Goal: Task Accomplishment & Management: Complete application form

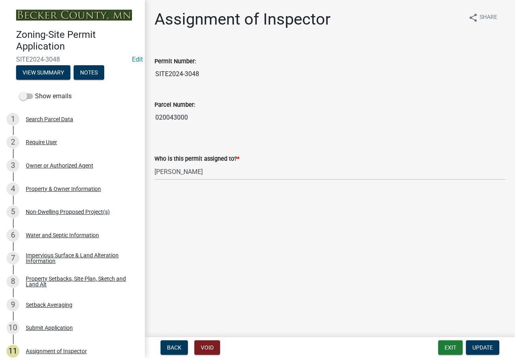
select select "46a4e5dd-5e54-4833-a695-492bd64ca2bd"
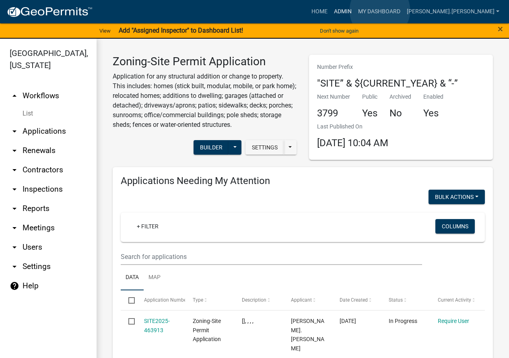
click at [355, 10] on link "Admin" at bounding box center [343, 11] width 24 height 15
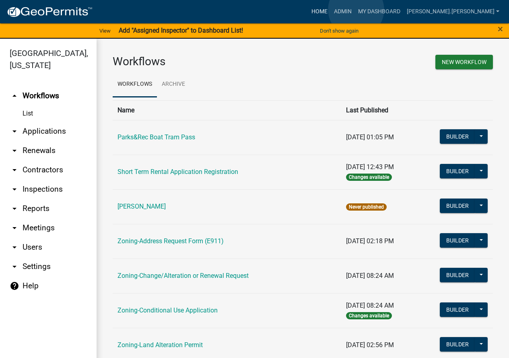
click at [331, 10] on link "Home" at bounding box center [319, 11] width 23 height 15
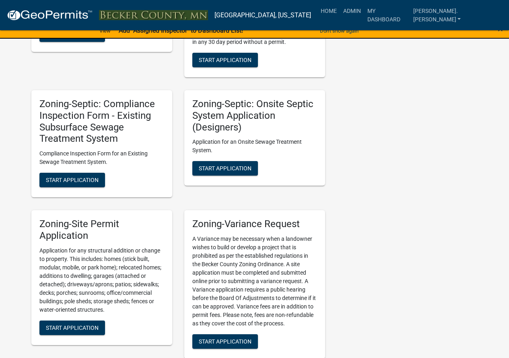
scroll to position [956, 0]
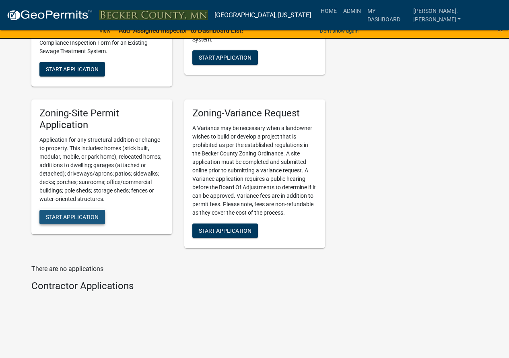
click at [83, 214] on span "Start Application" at bounding box center [72, 216] width 53 height 6
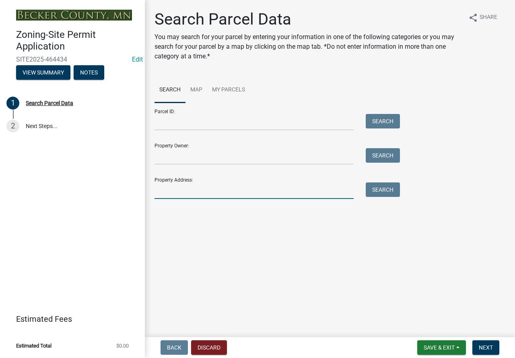
click at [235, 190] on input "Property Address:" at bounding box center [254, 190] width 199 height 17
click at [381, 191] on button "Search" at bounding box center [383, 189] width 34 height 14
drag, startPoint x: 158, startPoint y: 189, endPoint x: 148, endPoint y: 192, distance: 10.6
click at [148, 192] on div "Search Parcel Data You may search for your parcel by entering your information …" at bounding box center [330, 121] width 370 height 223
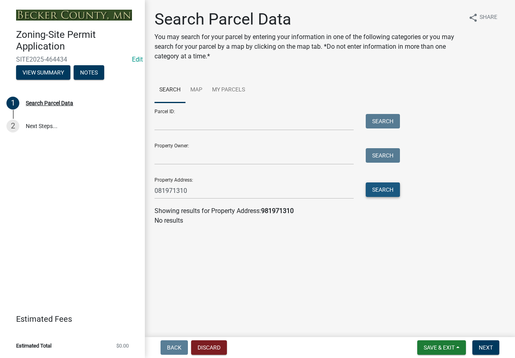
drag, startPoint x: 374, startPoint y: 189, endPoint x: 372, endPoint y: 198, distance: 9.4
click at [374, 190] on button "Search" at bounding box center [383, 189] width 34 height 14
click at [165, 191] on input "081971310" at bounding box center [254, 190] width 199 height 17
type input "081071310"
click at [389, 193] on button "Search" at bounding box center [383, 189] width 34 height 14
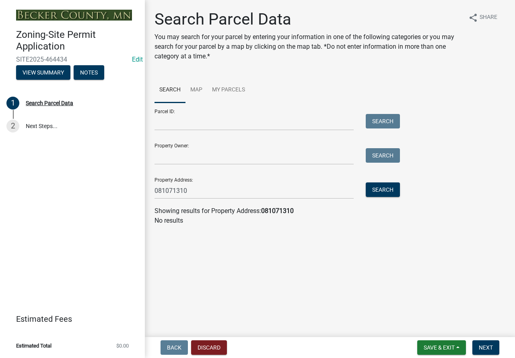
click at [386, 181] on div "Property Address: 081071310 Search" at bounding box center [276, 185] width 242 height 28
drag, startPoint x: 201, startPoint y: 193, endPoint x: 117, endPoint y: 192, distance: 84.5
click at [155, 193] on input "081071310" at bounding box center [254, 190] width 199 height 17
drag, startPoint x: 190, startPoint y: 190, endPoint x: 171, endPoint y: 187, distance: 19.3
click at [207, 120] on input "Parcel ID:" at bounding box center [254, 122] width 199 height 17
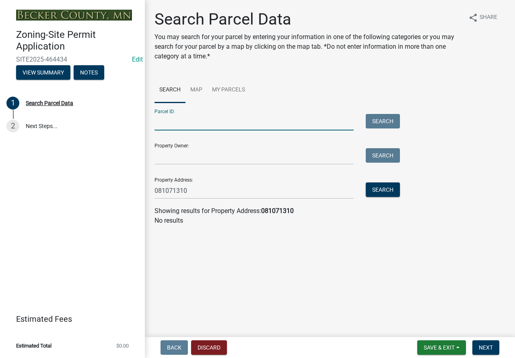
paste input "081071310"
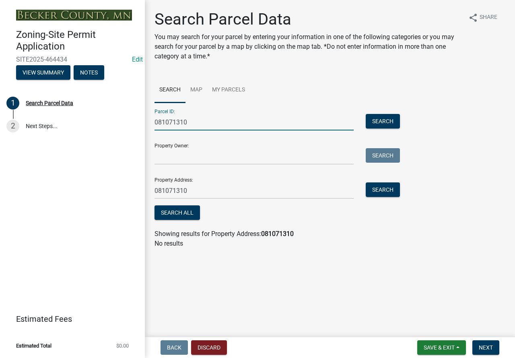
type input "081071310"
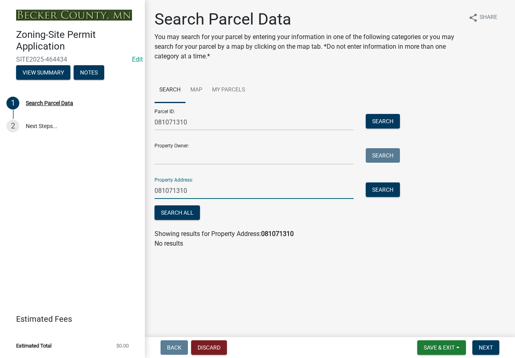
drag, startPoint x: 209, startPoint y: 192, endPoint x: 103, endPoint y: 175, distance: 107.7
click at [103, 175] on div "Zoning-Site Permit Application SITE2025-464434 Edit View Summary Notes 1 Search…" at bounding box center [257, 179] width 515 height 358
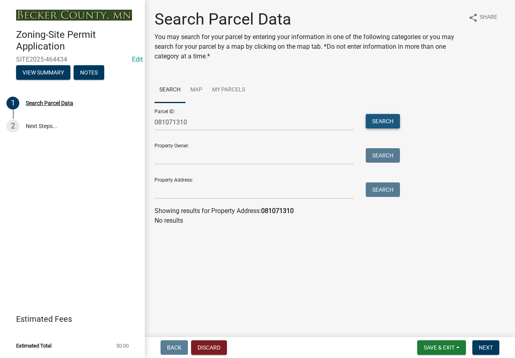
click at [382, 122] on button "Search" at bounding box center [383, 121] width 34 height 14
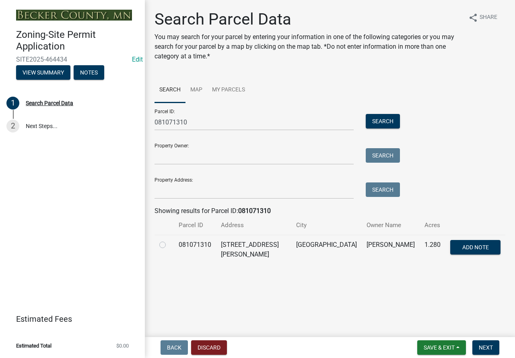
click at [169, 240] on label at bounding box center [169, 240] width 0 height 0
click at [169, 245] on input "radio" at bounding box center [171, 242] width 5 height 5
radio input "true"
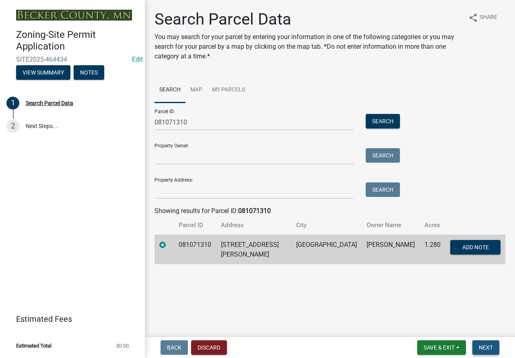
click at [482, 342] on button "Next" at bounding box center [486, 347] width 27 height 14
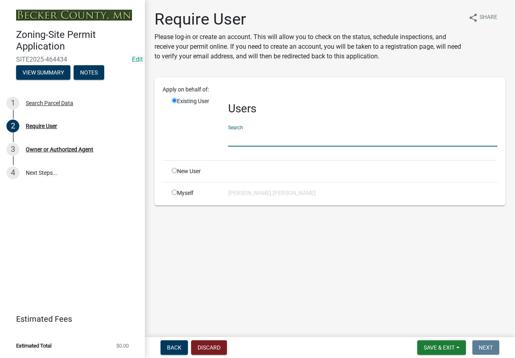
click at [271, 138] on input "text" at bounding box center [362, 138] width 269 height 17
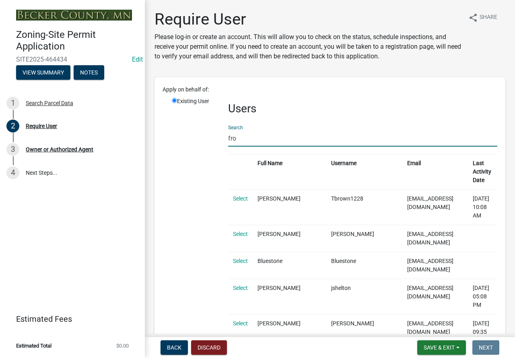
drag, startPoint x: 244, startPoint y: 140, endPoint x: 182, endPoint y: 138, distance: 61.6
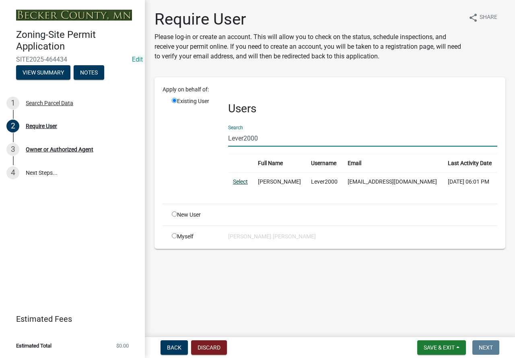
type input "Lever2000"
click at [236, 180] on link "Select" at bounding box center [240, 181] width 15 height 6
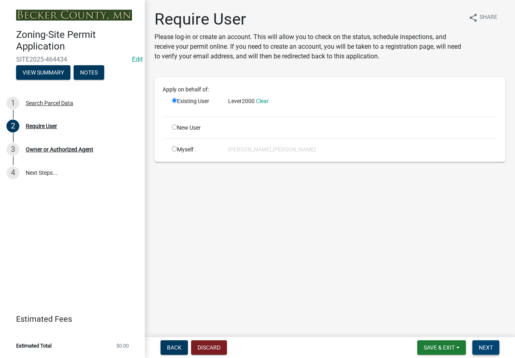
click at [491, 347] on span "Next" at bounding box center [486, 347] width 14 height 6
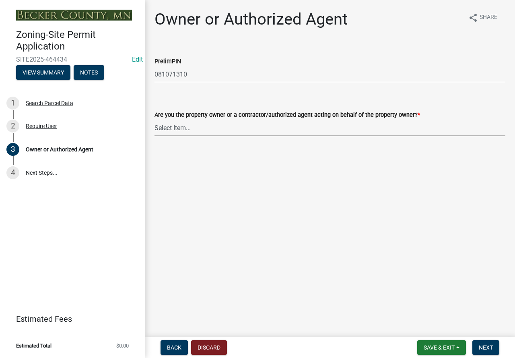
click at [188, 124] on select "Select Item... Property Owner Authorized Agent" at bounding box center [330, 128] width 351 height 17
click at [155, 120] on select "Select Item... Property Owner Authorized Agent" at bounding box center [330, 128] width 351 height 17
select select "3c674549-ed69-405f-b795-9fa3f7d47d9d"
click at [497, 345] on button "Next" at bounding box center [486, 347] width 27 height 14
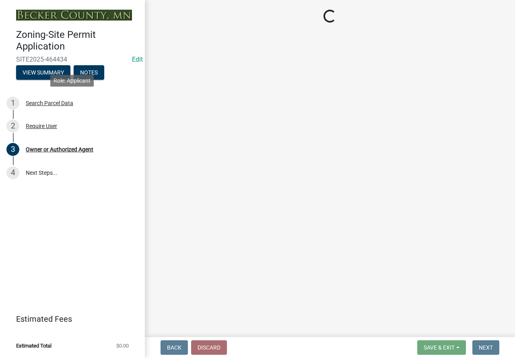
select select "a752e4d6-14bd-4f0f-bfe8-5b67ead45659"
select select "9319189b-bfdc-4147-b381-5e16084c0e7a"
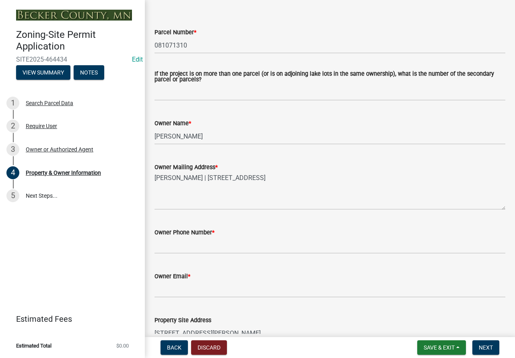
scroll to position [161, 0]
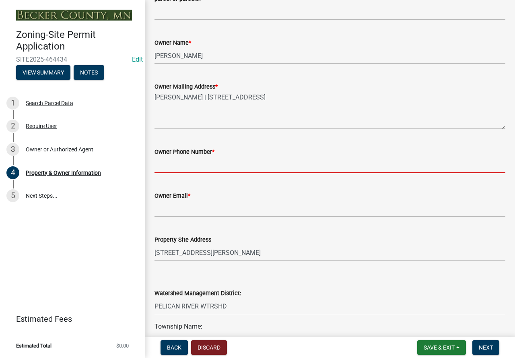
click at [178, 165] on input "Owner Phone Number *" at bounding box center [330, 165] width 351 height 17
type input "[PHONE_NUMBER]"
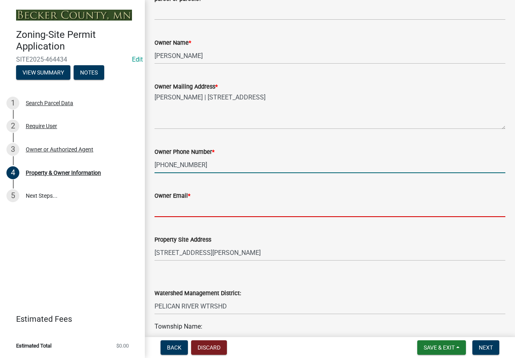
click at [203, 207] on input "Owner Email *" at bounding box center [330, 208] width 351 height 17
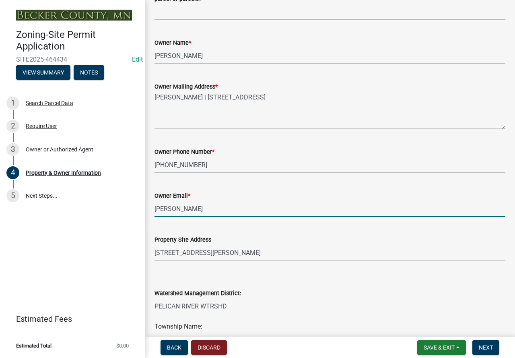
type input "[EMAIL_ADDRESS][DOMAIN_NAME]"
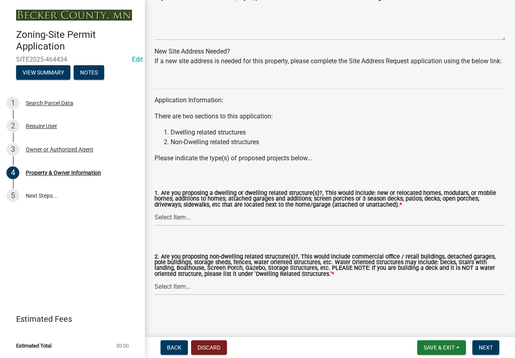
scroll to position [784, 0]
click at [168, 219] on select "Select Item... Yes No" at bounding box center [330, 217] width 351 height 17
click at [155, 209] on select "Select Item... Yes No" at bounding box center [330, 217] width 351 height 17
select select "fcf6d223-6c57-4dc5-b63a-a94704169022"
click at [169, 283] on select "Select Item... Yes No" at bounding box center [330, 287] width 351 height 17
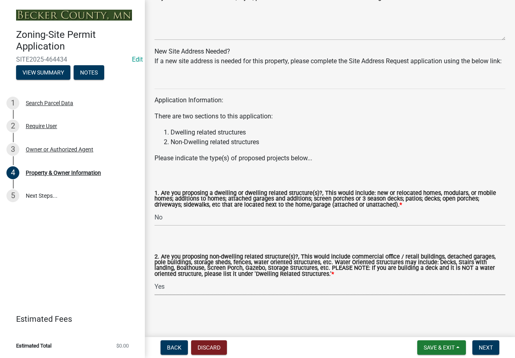
click at [155, 279] on select "Select Item... Yes No" at bounding box center [330, 287] width 351 height 17
select select "5a5634ed-f11e-4c7b-90e1-096e6cfd17b9"
click at [484, 338] on nav "Back Discard Save & Exit Save Save & Exit Next" at bounding box center [330, 347] width 370 height 21
click at [485, 342] on button "Next" at bounding box center [486, 347] width 27 height 14
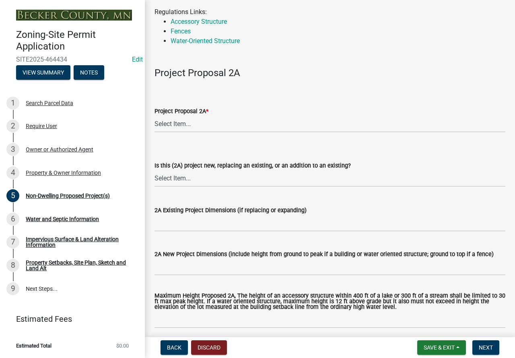
scroll to position [81, 0]
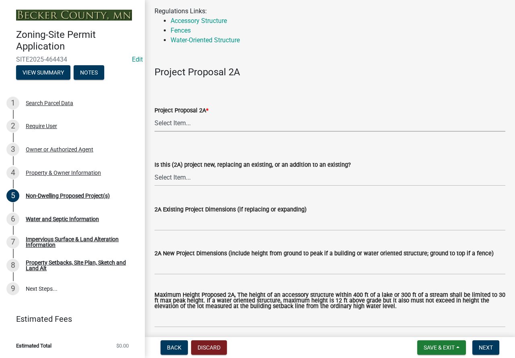
click at [172, 123] on select "Select Item... N/A Commercial Office/Retail Building Detached Garage Pole Build…" at bounding box center [330, 123] width 351 height 17
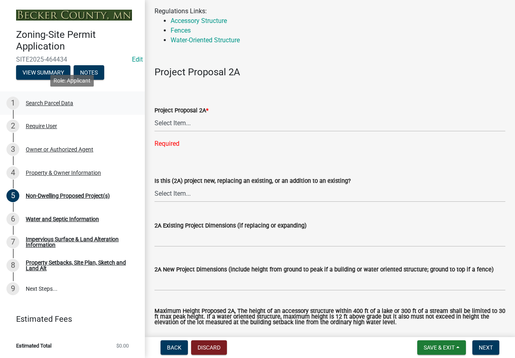
click at [46, 102] on div "Search Parcel Data" at bounding box center [50, 103] width 48 height 6
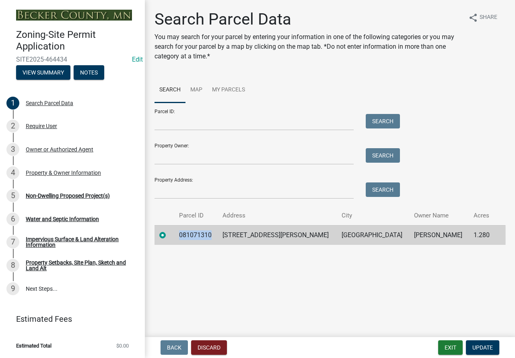
drag, startPoint x: 214, startPoint y: 232, endPoint x: 167, endPoint y: 229, distance: 46.4
click at [167, 229] on tr "081071310 [STREET_ADDRESS][PERSON_NAME] LAKES [PERSON_NAME] 1.280" at bounding box center [330, 235] width 351 height 20
click at [47, 191] on div "5 Non-Dwelling Proposed Project(s)" at bounding box center [69, 195] width 126 height 13
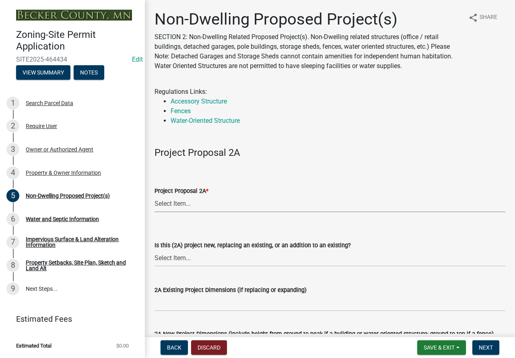
click at [171, 204] on select "Select Item... N/A Commercial Office/Retail Building Detached Garage Pole Build…" at bounding box center [330, 204] width 351 height 17
click at [155, 196] on select "Select Item... N/A Commercial Office/Retail Building Detached Garage Pole Build…" at bounding box center [330, 204] width 351 height 17
select select "45899473-49f8-456b-a472-3937cb76b7e8"
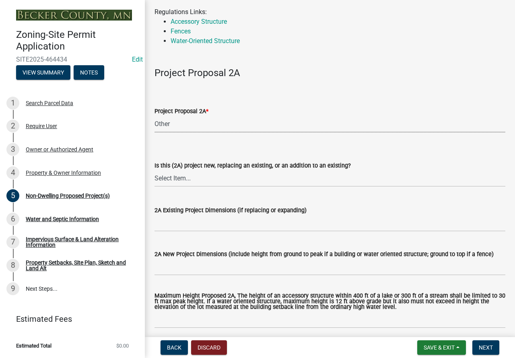
scroll to position [81, 0]
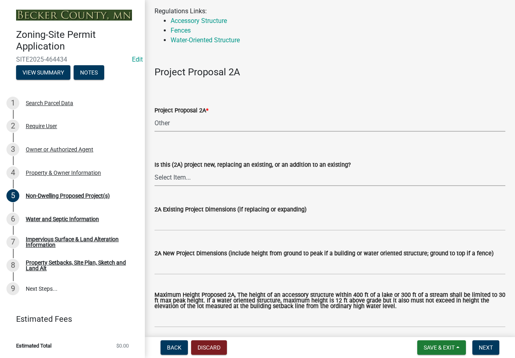
click at [186, 177] on select "Select Item... New to Property (new or used structure) Relocating/moving existi…" at bounding box center [330, 177] width 351 height 17
click at [155, 169] on select "Select Item... New to Property (new or used structure) Relocating/moving existi…" at bounding box center [330, 177] width 351 height 17
select select "3a2d96d3-fd69-4ed9-bae4-7a5aa03a7e58"
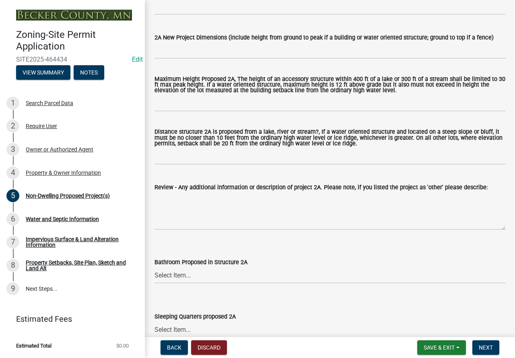
scroll to position [362, 0]
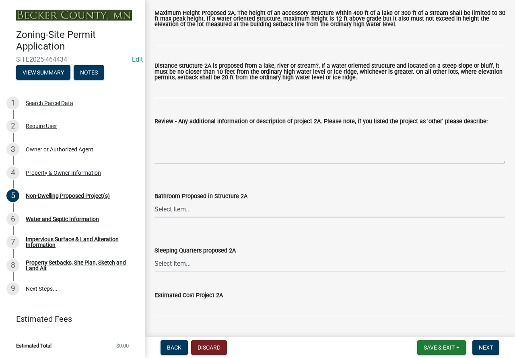
click at [178, 209] on select "Select Item... N/A Yes No" at bounding box center [330, 209] width 351 height 17
click at [155, 202] on select "Select Item... N/A Yes No" at bounding box center [330, 209] width 351 height 17
select select "cf118f3b-6469-426f-b247-8aeebfb0198d"
click at [177, 266] on select "Select Item... N/A Yes No" at bounding box center [330, 263] width 351 height 17
click at [155, 256] on select "Select Item... N/A Yes No" at bounding box center [330, 263] width 351 height 17
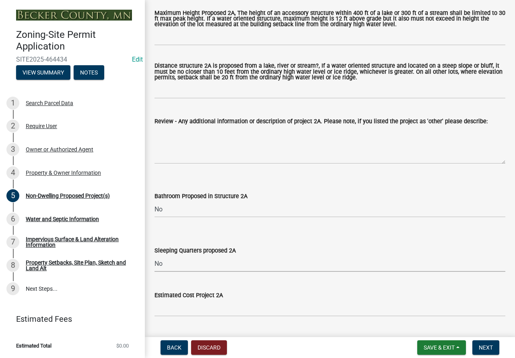
select select "d5258256-81e9-4688-bc84-b01445ee29b6"
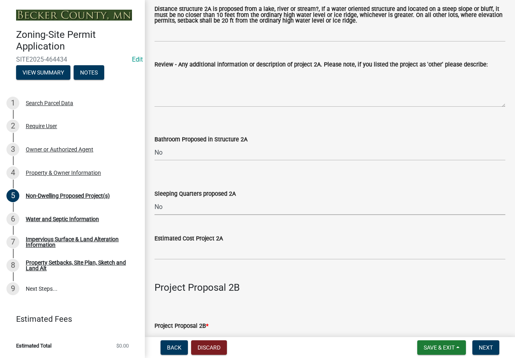
scroll to position [523, 0]
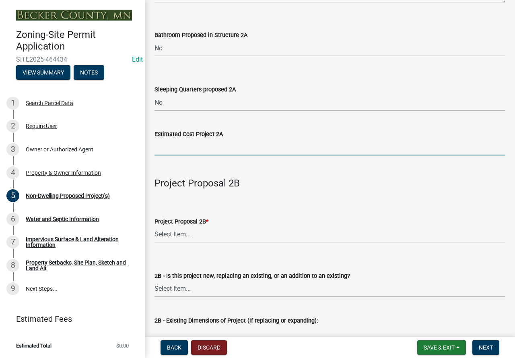
click at [190, 148] on input "text" at bounding box center [330, 147] width 351 height 17
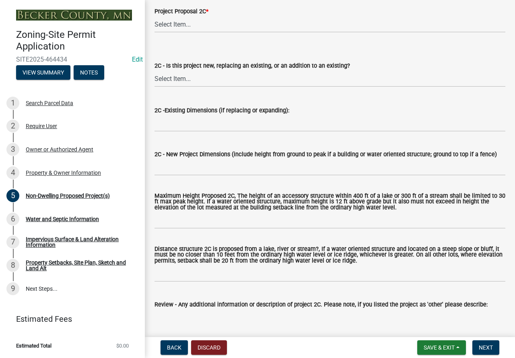
scroll to position [1288, 0]
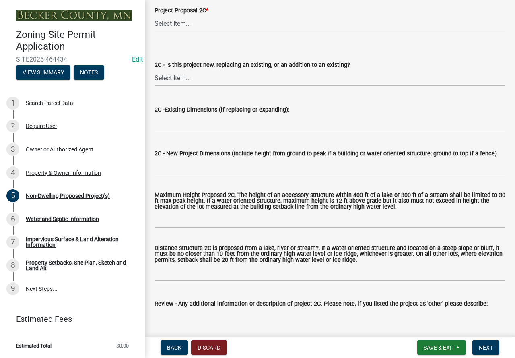
type input "2400"
click at [181, 28] on select "Select Item... N/A Commercial Office/Retail Building Detached Garage Pole Build…" at bounding box center [330, 23] width 351 height 17
click at [155, 17] on select "Select Item... N/A Commercial Office/Retail Building Detached Garage Pole Build…" at bounding box center [330, 23] width 351 height 17
select select "a9a8393f-3c28-47b8-b6d9-84c94641c3fc"
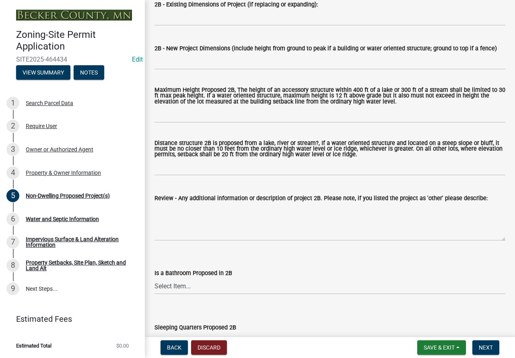
scroll to position [725, 0]
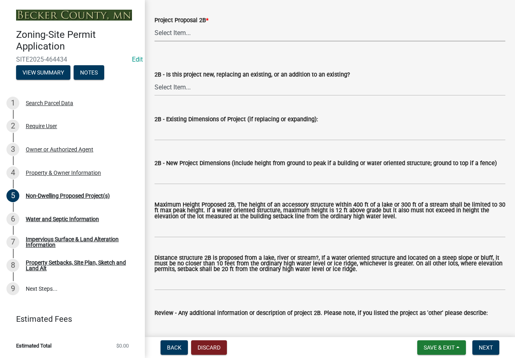
click at [175, 31] on select "Select Item... N/A Commercial Office/Retail Building Detached Garage Pole Build…" at bounding box center [330, 33] width 351 height 17
click at [155, 25] on select "Select Item... N/A Commercial Office/Retail Building Detached Garage Pole Build…" at bounding box center [330, 33] width 351 height 17
select select "258cbdbc-8629-455d-9fed-6a57bf82144e"
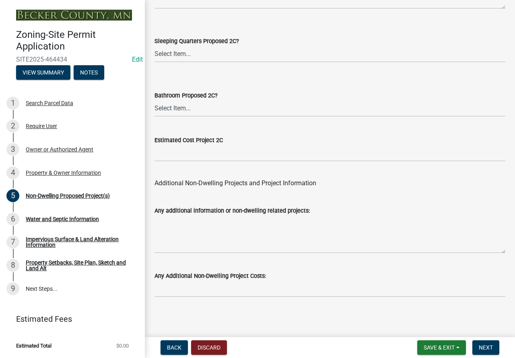
scroll to position [1630, 0]
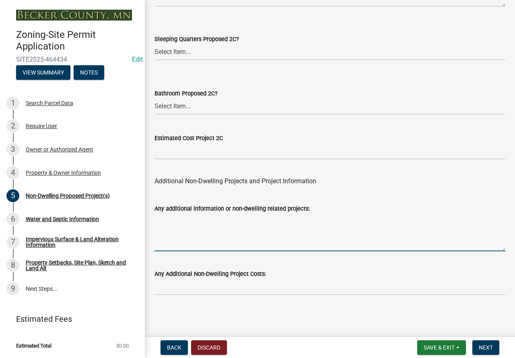
click at [190, 230] on textarea "Any additional information or non-dwelling related projects:" at bounding box center [330, 232] width 351 height 38
type textarea "concrete slab with gazebo"
click at [493, 343] on button "Next" at bounding box center [486, 347] width 27 height 14
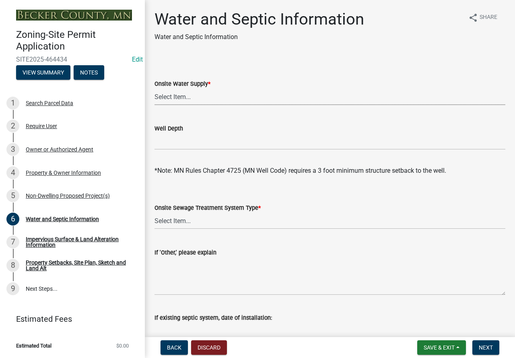
click at [179, 97] on select "Select Item... Well New Well to be Installed Attached to City Water System No o…" at bounding box center [330, 97] width 351 height 17
click at [155, 89] on select "Select Item... Well New Well to be Installed Attached to City Water System No o…" at bounding box center [330, 97] width 351 height 17
select select "36c179e4-d9bc-4e26-9fa7-a2562bd8114c"
click at [173, 221] on select "Select Item... No existing or proposed septic Proposed New or Corrected Septic …" at bounding box center [330, 221] width 351 height 17
click at [155, 213] on select "Select Item... No existing or proposed septic Proposed New or Corrected Septic …" at bounding box center [330, 221] width 351 height 17
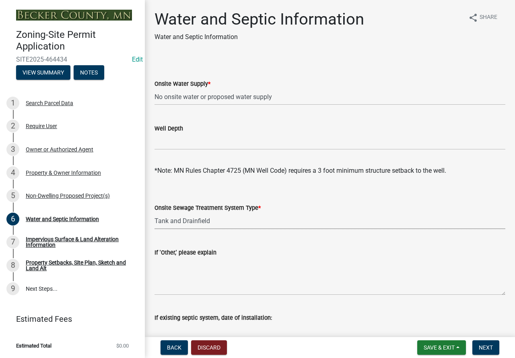
select select "25b8aef2-9eed-4c0f-8836-08d4b8d082b1"
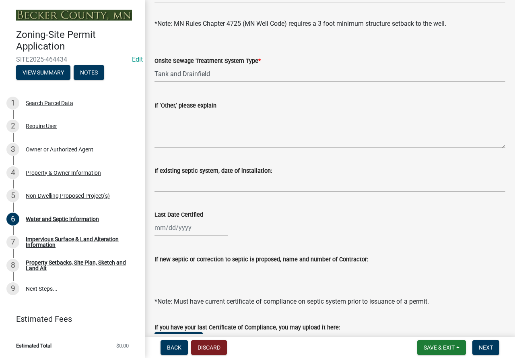
scroll to position [161, 0]
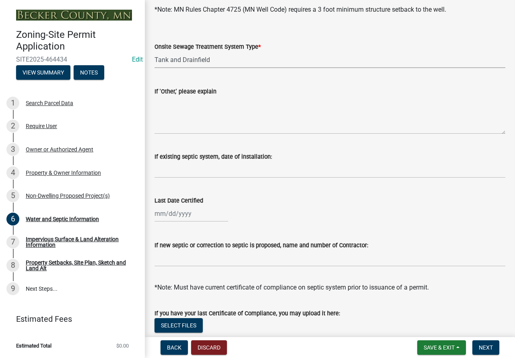
click at [200, 211] on div at bounding box center [192, 213] width 74 height 17
select select "8"
select select "2025"
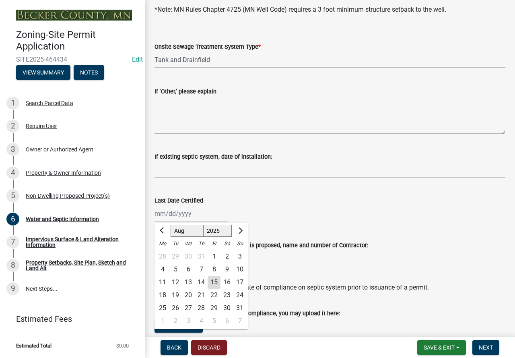
click at [302, 201] on div "Last Date Certified" at bounding box center [330, 201] width 351 height 10
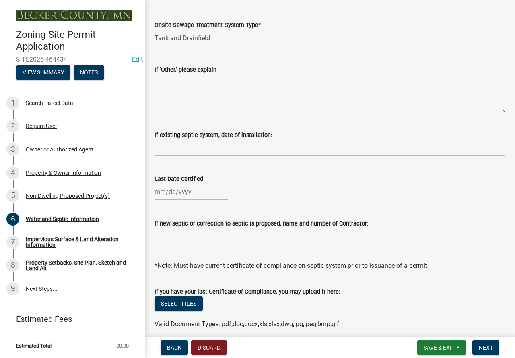
scroll to position [252, 0]
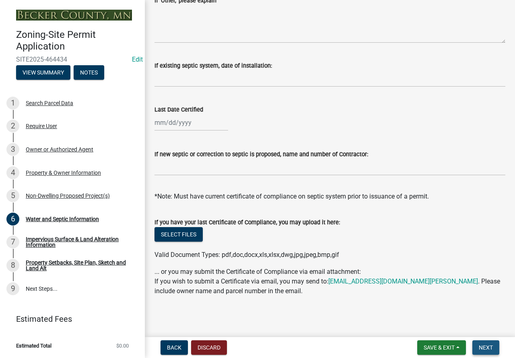
click at [481, 345] on span "Next" at bounding box center [486, 347] width 14 height 6
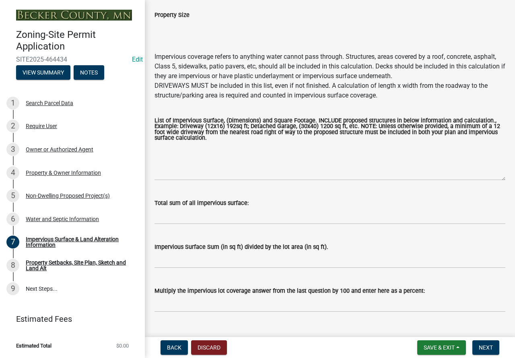
scroll to position [82, 0]
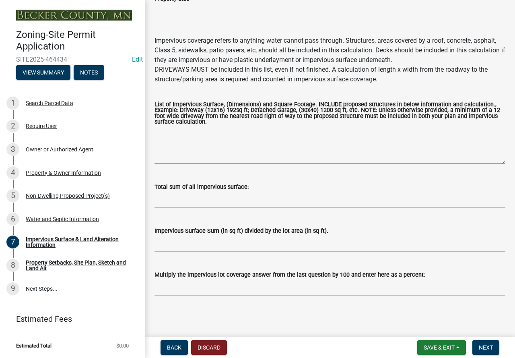
click at [192, 134] on textarea "List of Impervious Surface, (Dimensions) and Square Footage. INCLUDE proposed s…" at bounding box center [330, 145] width 351 height 38
click at [244, 140] on textarea "List of Impervious Surface, (Dimensions) and Square Footage. INCLUDE proposed s…" at bounding box center [330, 145] width 351 height 38
click at [180, 142] on textarea "List of Impervious Surface, (Dimensions) and Square Footage. INCLUDE proposed s…" at bounding box center [330, 145] width 351 height 38
type textarea "450 gazebo pad"
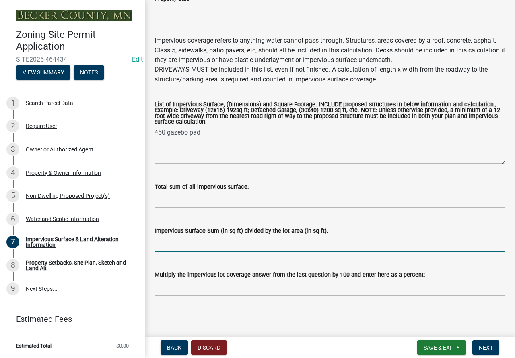
click at [167, 244] on input "Impervious Surface Sum (in sq ft) divided by the lot area (in sq ft)." at bounding box center [330, 243] width 351 height 17
click at [167, 294] on input "Multiply the impervious lot coverage answer from the last question by 100 and e…" at bounding box center [330, 287] width 351 height 17
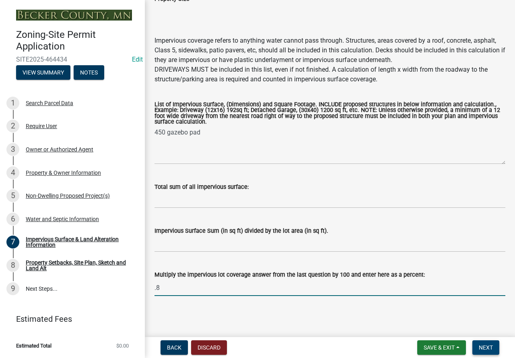
type input ".8"
click at [488, 344] on span "Next" at bounding box center [486, 347] width 14 height 6
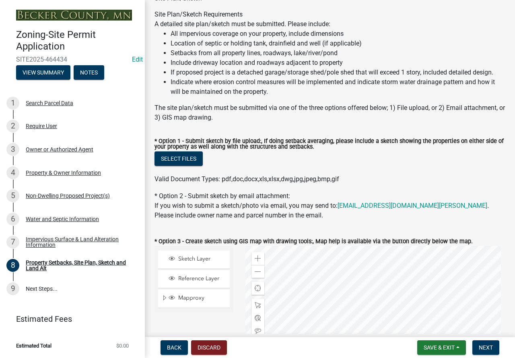
scroll to position [201, 0]
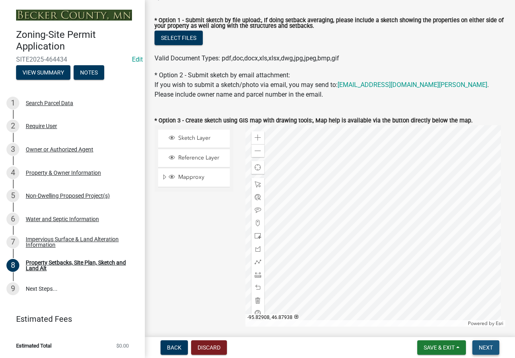
click at [478, 347] on button "Next" at bounding box center [486, 347] width 27 height 14
click at [41, 265] on div "Property Setbacks, Site Plan, Sketch and Land Alt" at bounding box center [79, 265] width 106 height 11
click at [42, 254] on link "8 Property Setbacks, Site Plan, Sketch and Land Alt" at bounding box center [72, 265] width 145 height 23
click at [48, 227] on link "6 Water and Septic Information" at bounding box center [72, 218] width 145 height 23
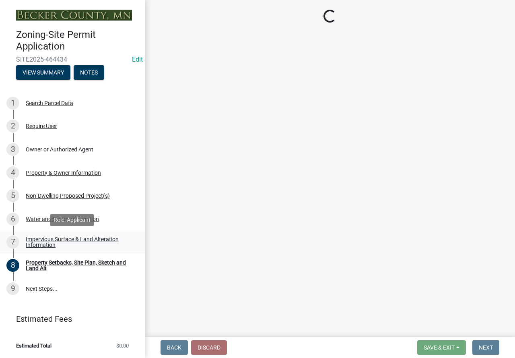
select select "36c179e4-d9bc-4e26-9fa7-a2562bd8114c"
select select "25b8aef2-9eed-4c0f-8836-08d4b8d082b1"
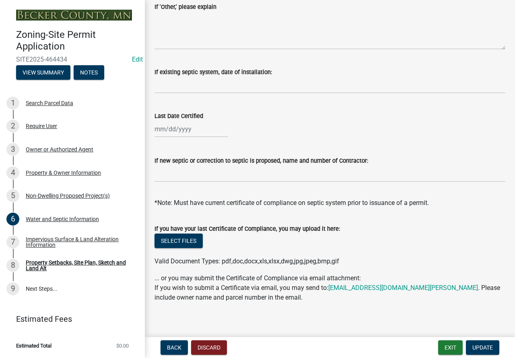
scroll to position [252, 0]
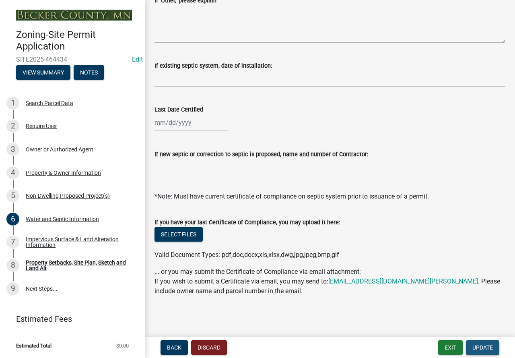
click at [490, 345] on span "Update" at bounding box center [483, 347] width 21 height 6
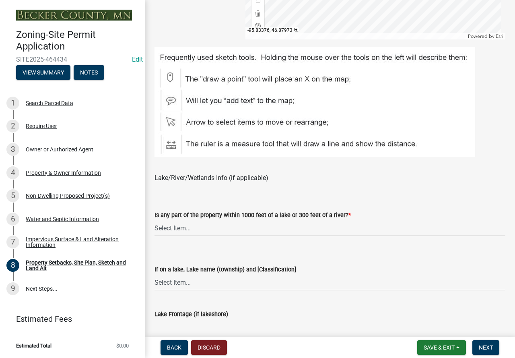
scroll to position [604, 0]
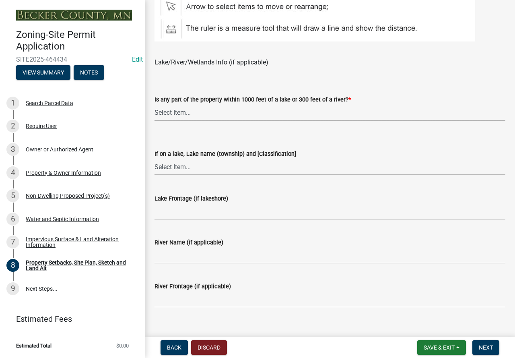
click at [159, 111] on select "Select Item... Shoreland-Riparian (Property is bordering a lake, river or strea…" at bounding box center [330, 112] width 351 height 17
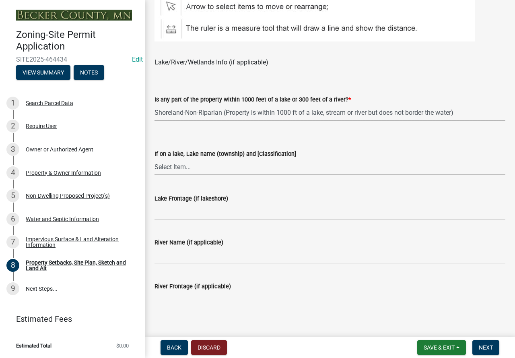
click at [155, 105] on select "Select Item... Shoreland-Riparian (Property is bordering a lake, river or strea…" at bounding box center [330, 112] width 351 height 17
select select "bc359128-44fe-43a6-b559-d4174f4d38cf"
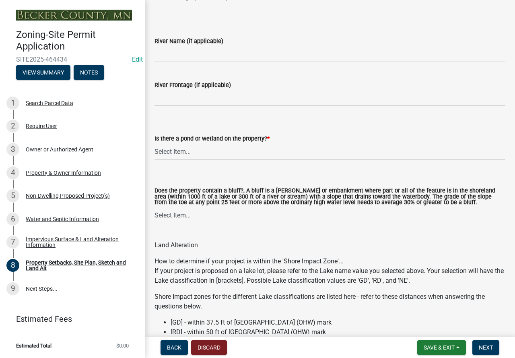
scroll to position [886, 0]
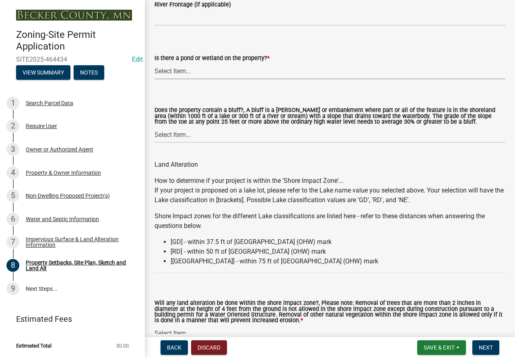
click at [187, 71] on select "Select Item... Yes No" at bounding box center [330, 71] width 351 height 17
click at [155, 63] on select "Select Item... Yes No" at bounding box center [330, 71] width 351 height 17
select select "b56a4575-9846-47cf-8067-c59a4853da22"
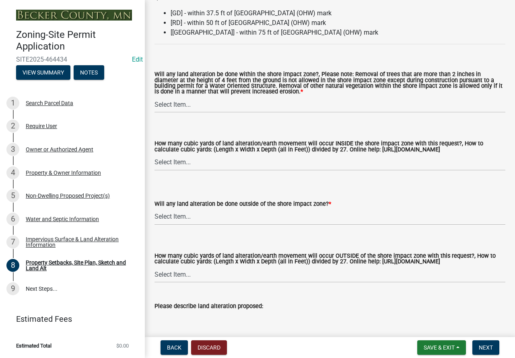
scroll to position [1167, 0]
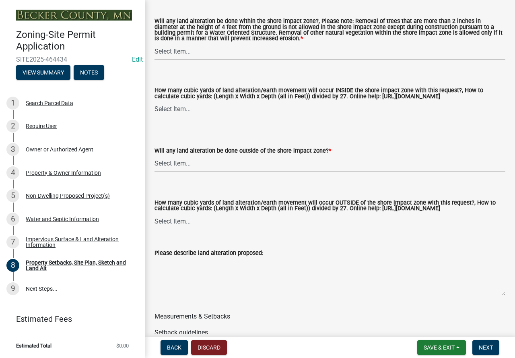
click at [170, 54] on select "Select Item... Yes No N/A" at bounding box center [330, 51] width 351 height 17
click at [155, 44] on select "Select Item... Yes No N/A" at bounding box center [330, 51] width 351 height 17
select select "e8ab2dc3-aa3f-46f3-9b4a-37eb25ad84af"
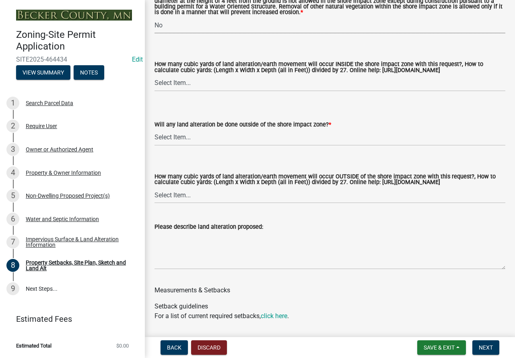
scroll to position [1208, 0]
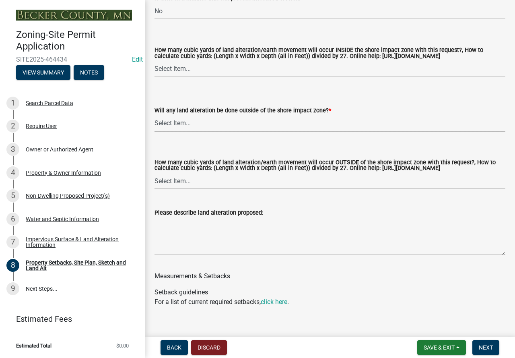
click at [185, 122] on select "Select Item... Yes No N/A" at bounding box center [330, 123] width 351 height 17
click at [155, 116] on select "Select Item... Yes No N/A" at bounding box center [330, 123] width 351 height 17
select select "5ad4ab64-b44e-481c-9000-9e5907aa74e1"
click at [176, 186] on select "Select Item... None 10 Cubic Yards or less 11-50 Cubic Yards Over 50 Cubic Yards" at bounding box center [330, 181] width 351 height 17
click at [155, 180] on select "Select Item... None 10 Cubic Yards or less 11-50 Cubic Yards Over 50 Cubic Yards" at bounding box center [330, 181] width 351 height 17
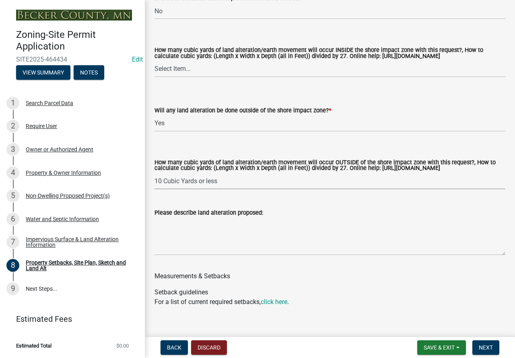
select select "3ef6ed64-418f-4dfa-9020-48b6b52c6910"
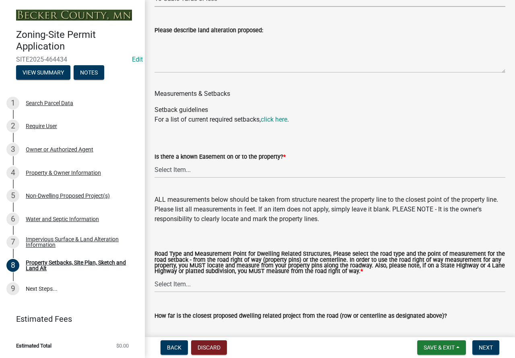
scroll to position [1409, 0]
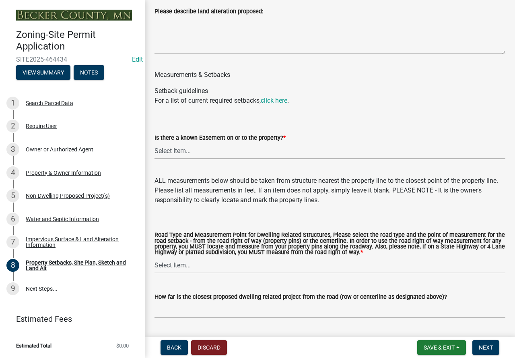
click at [165, 157] on select "Select Item... Yes No" at bounding box center [330, 151] width 351 height 17
click at [155, 150] on select "Select Item... Yes No" at bounding box center [330, 151] width 351 height 17
select select "c8b8ea71-7088-4e87-a493-7bc88cc2835b"
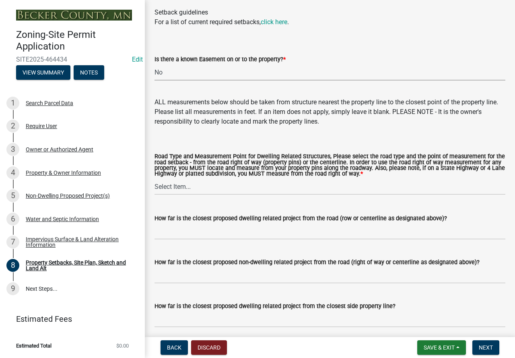
scroll to position [1489, 0]
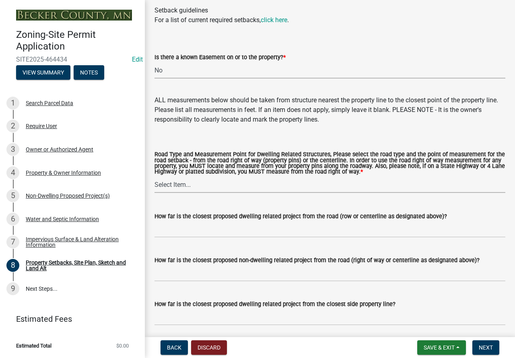
click at [176, 192] on select "Select Item... Private Easement - Right of Way Private Easement - Centerline Pu…" at bounding box center [330, 184] width 351 height 17
click at [155, 184] on select "Select Item... Private Easement - Right of Way Private Easement - Centerline Pu…" at bounding box center [330, 184] width 351 height 17
select select "ff457040-d2bf-49fa-a716-aef4a9c76f60"
click at [201, 280] on input "How far is the closest proposed non-dwelling related project from the road (rig…" at bounding box center [330, 273] width 351 height 17
click at [215, 277] on input "How far is the closest proposed non-dwelling related project from the road (rig…" at bounding box center [330, 273] width 351 height 17
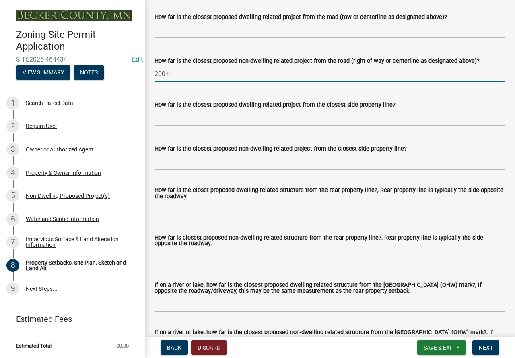
scroll to position [1691, 0]
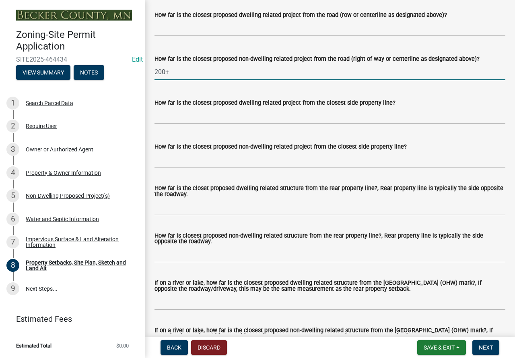
type input "200+"
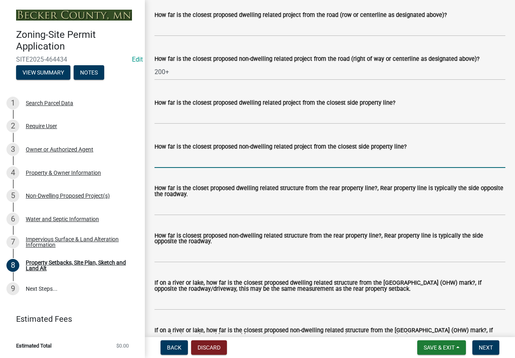
click at [164, 167] on input "How far is the closest proposed non-dwelling related project from the closest s…" at bounding box center [330, 159] width 351 height 17
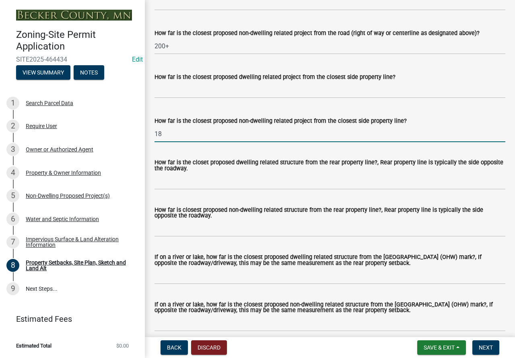
scroll to position [1731, 0]
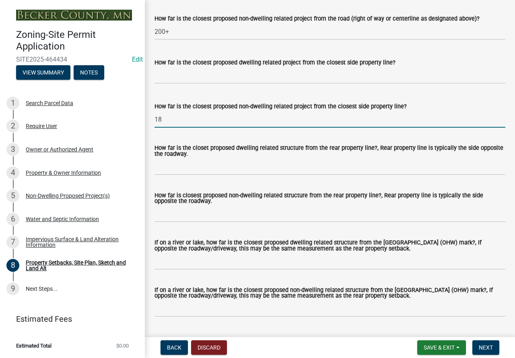
type input "18"
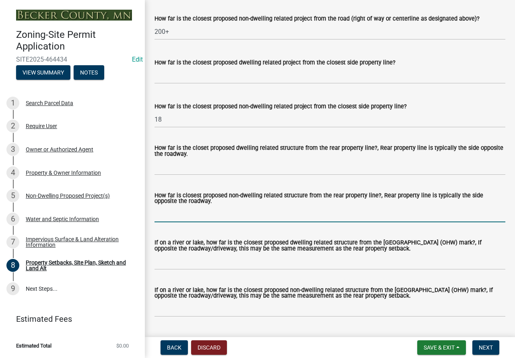
click at [185, 218] on input "How far is closest proposed non-dwelling related structure from the rear proper…" at bounding box center [330, 214] width 351 height 17
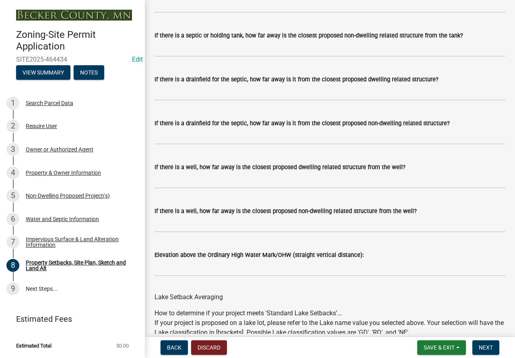
scroll to position [2214, 0]
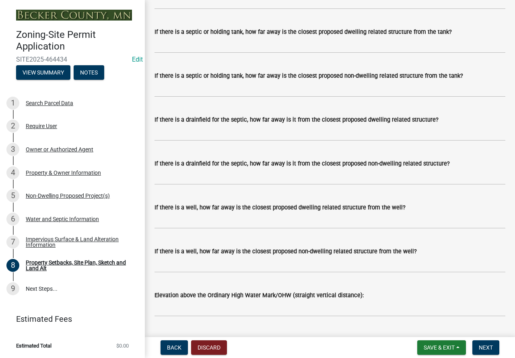
type input "200+"
click at [207, 184] on input "If there is a drainfield for the septic, how far away is it from the closest pr…" at bounding box center [330, 176] width 351 height 17
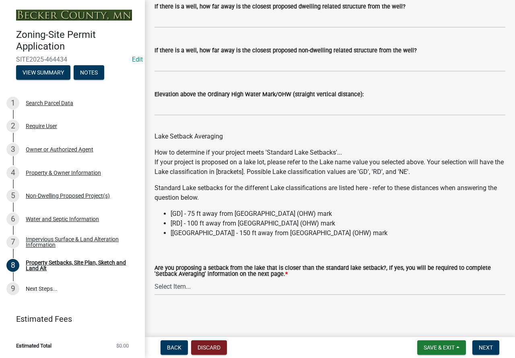
scroll to position [2425, 0]
type input "30'"
click at [172, 285] on select "Select Item... Yes No N/A" at bounding box center [330, 287] width 351 height 17
click at [167, 290] on select "Select Item... Yes No N/A" at bounding box center [330, 287] width 351 height 17
click at [171, 285] on select "Select Item... Yes No N/A" at bounding box center [330, 287] width 351 height 17
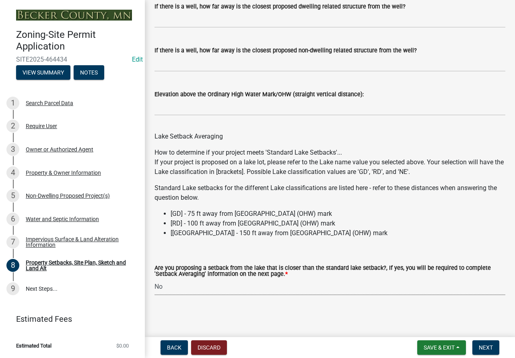
click at [155, 279] on select "Select Item... Yes No N/A" at bounding box center [330, 287] width 351 height 17
select select "19d13e65-c93d-443e-910a-7a17299544cc"
click at [480, 347] on span "Next" at bounding box center [486, 347] width 14 height 6
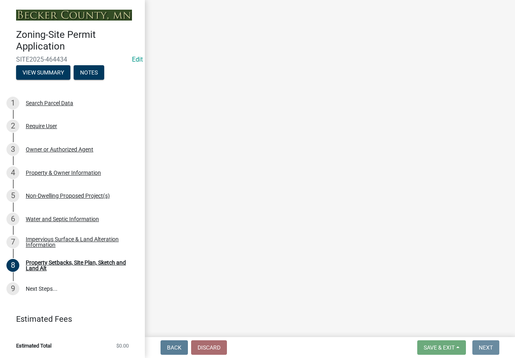
scroll to position [0, 0]
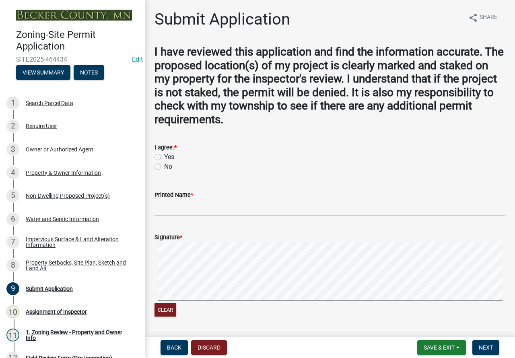
click at [164, 157] on label "Yes" at bounding box center [169, 157] width 10 height 10
click at [164, 157] on input "Yes" at bounding box center [166, 154] width 5 height 5
radio input "true"
drag, startPoint x: 190, startPoint y: 218, endPoint x: 191, endPoint y: 211, distance: 6.9
click at [190, 218] on wm-data-entity-input "Printed Name *" at bounding box center [330, 201] width 351 height 44
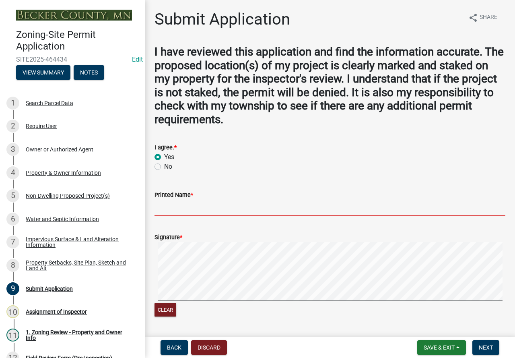
click at [191, 207] on input "Printed Name *" at bounding box center [330, 208] width 351 height 17
type input "[PERSON_NAME]"
click at [382, 235] on form "Signature * Clear" at bounding box center [330, 271] width 351 height 96
click at [355, 239] on form "Signature * Clear" at bounding box center [330, 271] width 351 height 96
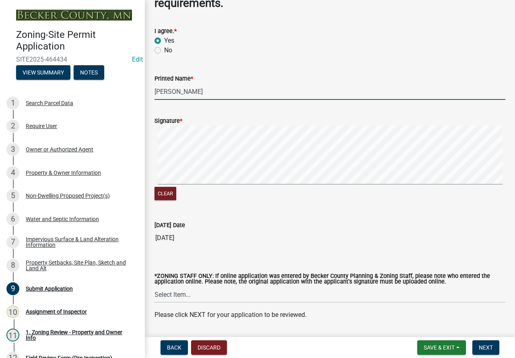
scroll to position [121, 0]
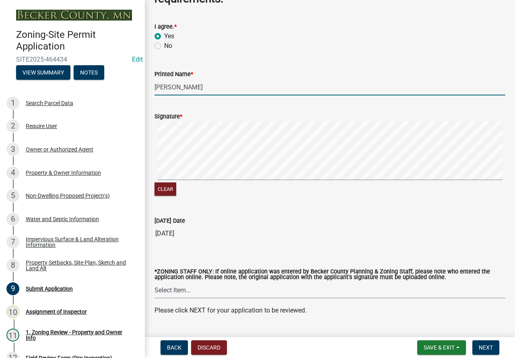
drag, startPoint x: 178, startPoint y: 287, endPoint x: 204, endPoint y: 298, distance: 28.0
click at [178, 287] on select "Select Item... [PERSON_NAME] [PERSON_NAME] [PERSON_NAME] [PERSON_NAME] [PERSON_…" at bounding box center [330, 290] width 351 height 17
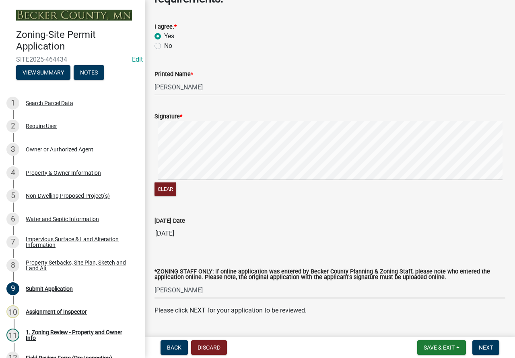
click at [155, 282] on select "Select Item... [PERSON_NAME] [PERSON_NAME] [PERSON_NAME] [PERSON_NAME] [PERSON_…" at bounding box center [330, 290] width 351 height 17
select select "ebd8400e-d8d5-49f8-911f-e671eb76408a"
click at [487, 343] on button "Next" at bounding box center [486, 347] width 27 height 14
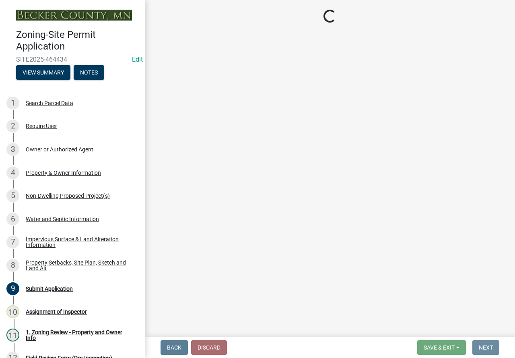
scroll to position [0, 0]
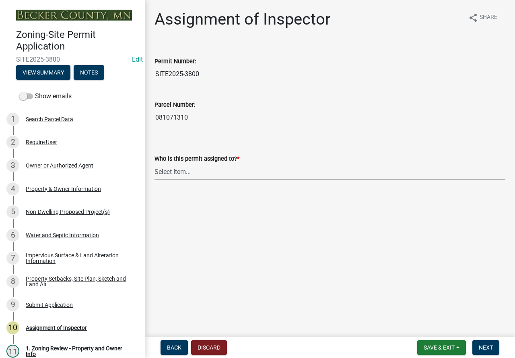
click at [167, 169] on select "Select Item... [PERSON_NAME] [PERSON_NAME] [PERSON_NAME] [PERSON_NAME] [PERSON_…" at bounding box center [330, 171] width 351 height 17
click at [155, 163] on select "Select Item... [PERSON_NAME] [PERSON_NAME] [PERSON_NAME] [PERSON_NAME] [PERSON_…" at bounding box center [330, 171] width 351 height 17
select select "ebd8400e-d8d5-49f8-911f-e671eb76408a"
click at [493, 345] on span "Next" at bounding box center [486, 347] width 14 height 6
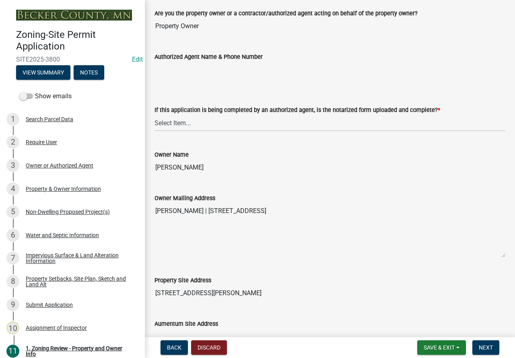
scroll to position [201, 0]
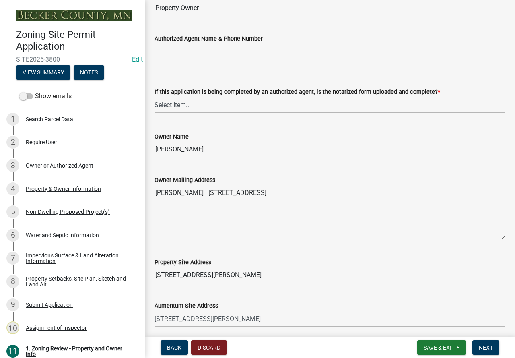
click at [163, 106] on select "Select Item... Yes No N/A" at bounding box center [330, 105] width 351 height 17
click at [155, 97] on select "Select Item... Yes No N/A" at bounding box center [330, 105] width 351 height 17
select select "b279cdb4-a9c7-4e65-a8bd-797316f5be14"
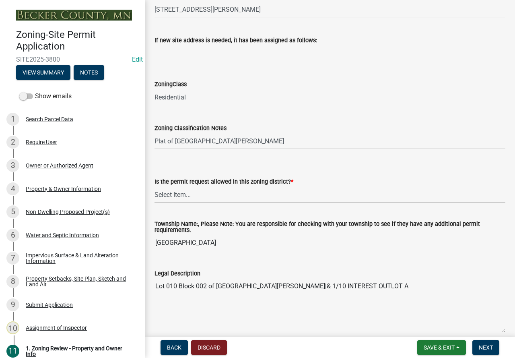
scroll to position [523, 0]
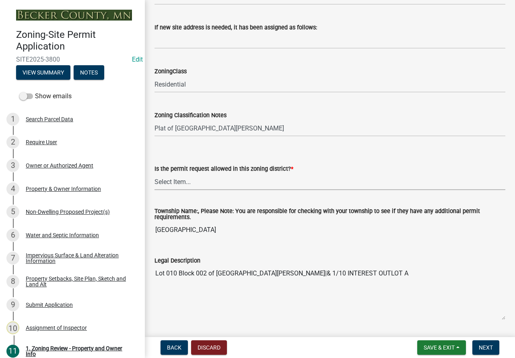
click at [176, 181] on select "Select Item... Yes No" at bounding box center [330, 181] width 351 height 17
click at [155, 174] on select "Select Item... Yes No" at bounding box center [330, 181] width 351 height 17
select select "b4f32c46-6248-4748-b47c-fa4933858724"
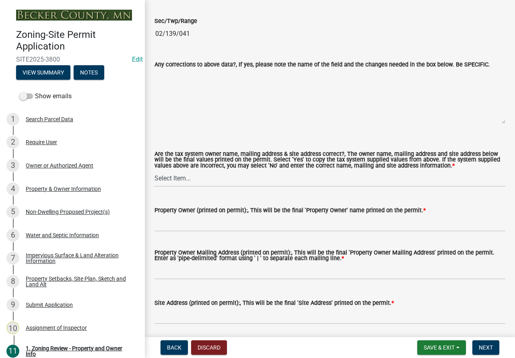
scroll to position [845, 0]
click at [178, 178] on select "Select Item... Yes No" at bounding box center [330, 178] width 351 height 17
click at [155, 171] on select "Select Item... Yes No" at bounding box center [330, 178] width 351 height 17
select select "ab6c2257-4786-48e5-86d0-1194833f57c8"
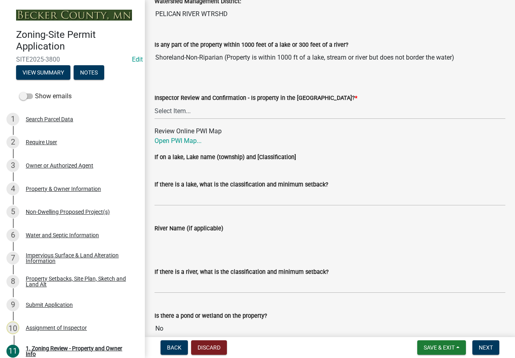
scroll to position [1288, 0]
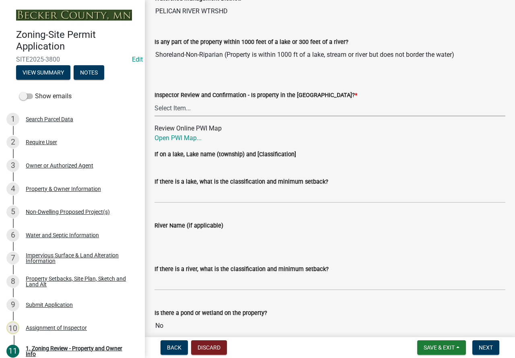
click at [169, 110] on select "Select Item... Within [GEOGRAPHIC_DATA] (SD) Not in [GEOGRAPHIC_DATA] (NOTSL)" at bounding box center [330, 108] width 351 height 17
click at [155, 102] on select "Select Item... Within [GEOGRAPHIC_DATA] (SD) Not in [GEOGRAPHIC_DATA] (NOTSL)" at bounding box center [330, 108] width 351 height 17
select select "de99b201-fb85-4000-88f5-6f49f4ff2101"
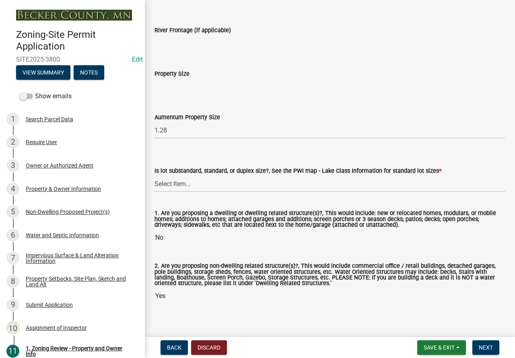
scroll to position [1712, 0]
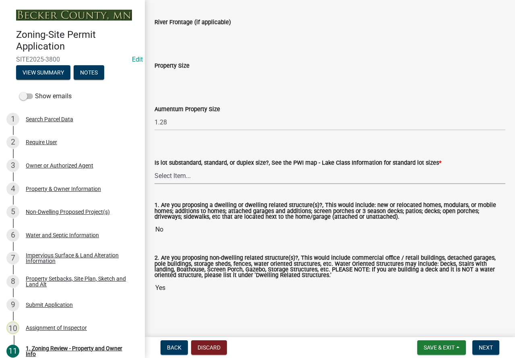
click at [175, 173] on select "Select Item... Non-Riparian and not back lot Substandard Non-Riparian Backlot S…" at bounding box center [330, 175] width 351 height 17
click at [155, 167] on select "Select Item... Non-Riparian and not back lot Substandard Non-Riparian Backlot S…" at bounding box center [330, 175] width 351 height 17
select select "d94a228a-13b2-461d-ba2b-a9964ed903a2"
click at [480, 346] on span "Next" at bounding box center [486, 347] width 14 height 6
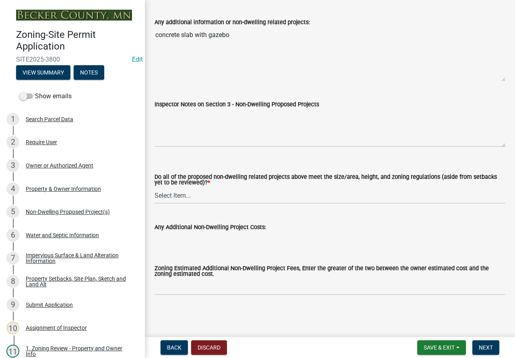
scroll to position [2882, 0]
click at [188, 196] on select "Select Item... Yes No N/A" at bounding box center [330, 195] width 351 height 17
click at [155, 187] on select "Select Item... Yes No N/A" at bounding box center [330, 195] width 351 height 17
select select "70869821-7738-4560-8d2e-4f353ca78bb3"
click at [486, 346] on span "Next" at bounding box center [486, 347] width 14 height 6
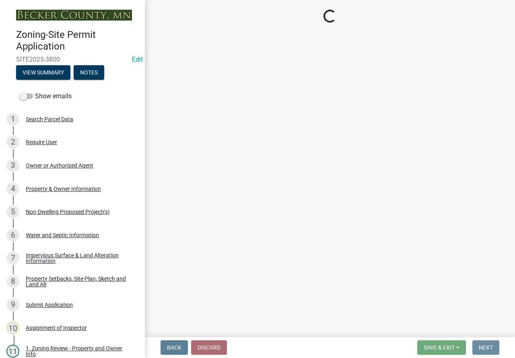
scroll to position [0, 0]
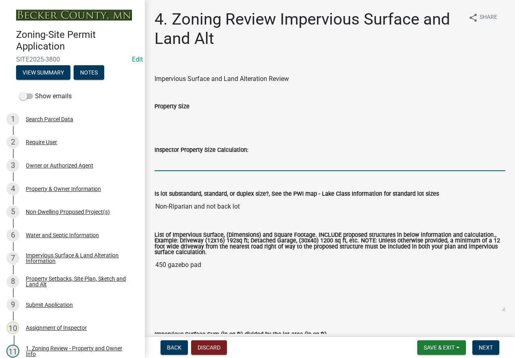
click at [185, 167] on input "Inspector Property Size Calculation:" at bounding box center [330, 163] width 351 height 17
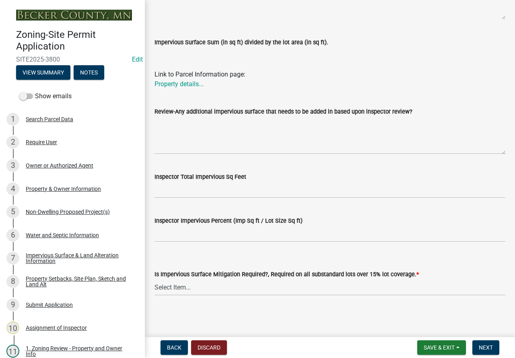
scroll to position [293, 0]
type input "1.28 acres"
click at [167, 287] on select "Select Item... Yes- Over 15% substandard lot coverage No N/A" at bounding box center [330, 287] width 351 height 17
click at [155, 279] on select "Select Item... Yes- Over 15% substandard lot coverage No N/A" at bounding box center [330, 287] width 351 height 17
select select "e01e6f83-540c-4684-94c6-de0fe38ded07"
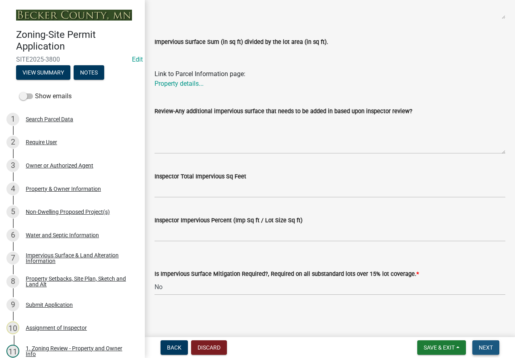
click at [484, 345] on span "Next" at bounding box center [486, 347] width 14 height 6
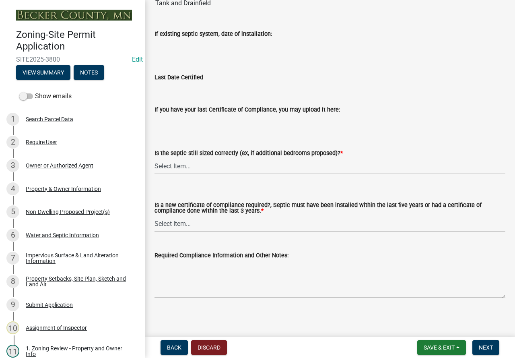
scroll to position [99, 0]
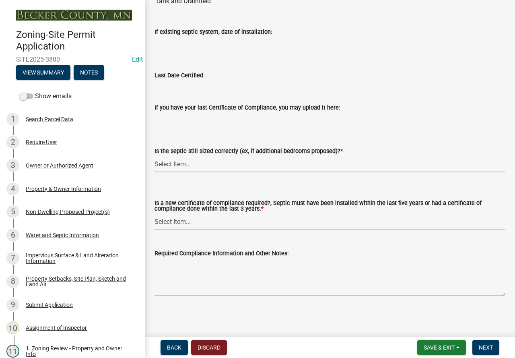
click at [162, 159] on select "Select Item... Yes No N/A" at bounding box center [330, 164] width 351 height 17
click at [155, 156] on select "Select Item... Yes No N/A" at bounding box center [330, 164] width 351 height 17
drag, startPoint x: 154, startPoint y: 162, endPoint x: 158, endPoint y: 168, distance: 7.5
click at [153, 162] on div "Is the septic still sized correctly (ex, if additional bedrooms proposed)? * Se…" at bounding box center [330, 148] width 363 height 47
click at [169, 162] on select "Select Item... Yes No N/A" at bounding box center [330, 164] width 351 height 17
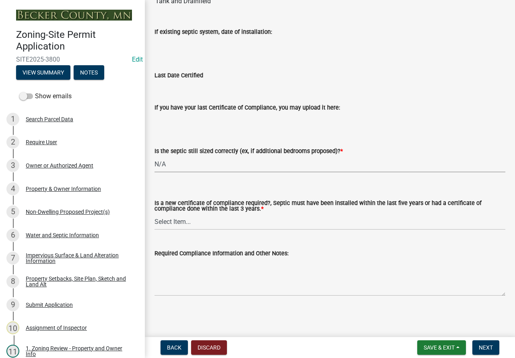
click at [155, 156] on select "Select Item... Yes No N/A" at bounding box center [330, 164] width 351 height 17
select select "ffe0288f-179d-446d-9dfb-ee21a688edc6"
click at [182, 227] on select "Select Item... Yes No" at bounding box center [330, 221] width 351 height 17
click at [155, 213] on select "Select Item... Yes No" at bounding box center [330, 221] width 351 height 17
click at [172, 223] on select "Select Item... Yes No" at bounding box center [330, 221] width 351 height 17
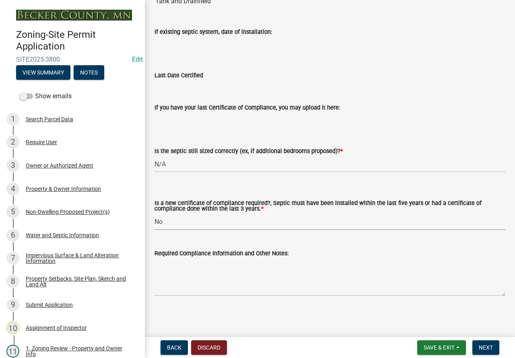
click at [155, 213] on select "Select Item... Yes No" at bounding box center [330, 221] width 351 height 17
select select "2fd537d7-74b1-4ff9-a84c-837cf5598f43"
click at [485, 344] on span "Next" at bounding box center [486, 347] width 14 height 6
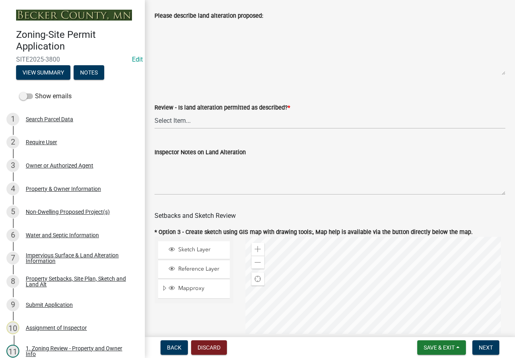
scroll to position [242, 0]
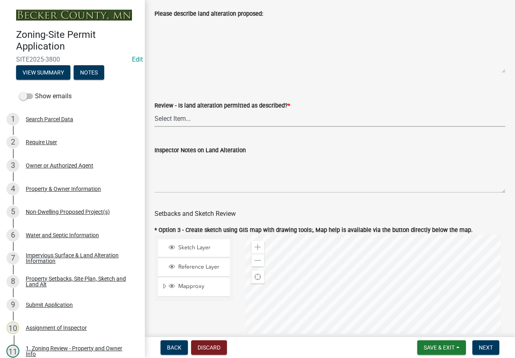
click at [164, 126] on select "Select Item... Yes No N/A" at bounding box center [330, 118] width 351 height 17
click at [155, 117] on select "Select Item... Yes No N/A" at bounding box center [330, 118] width 351 height 17
select select "cada6796-d529-4ebb-b6d4-faca8dd705c9"
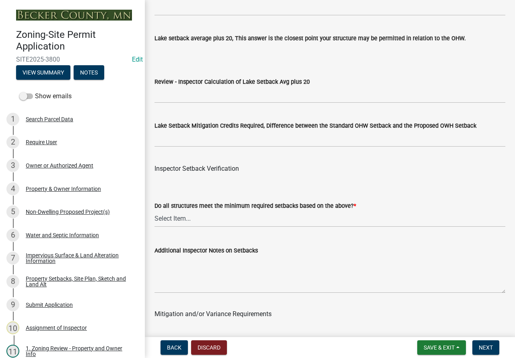
scroll to position [2496, 0]
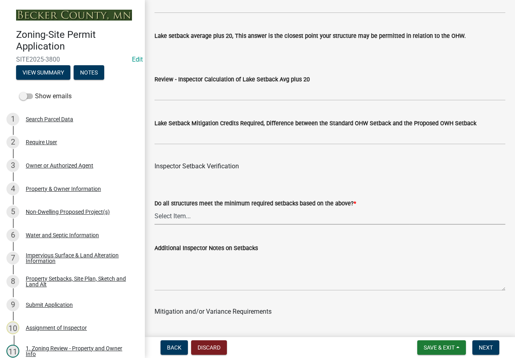
click at [169, 223] on select "Select Item... Yes No" at bounding box center [330, 216] width 351 height 17
click at [155, 219] on select "Select Item... Yes No" at bounding box center [330, 216] width 351 height 17
select select "1355ee8a-8cf1-4796-8594-a9df27e9dfb0"
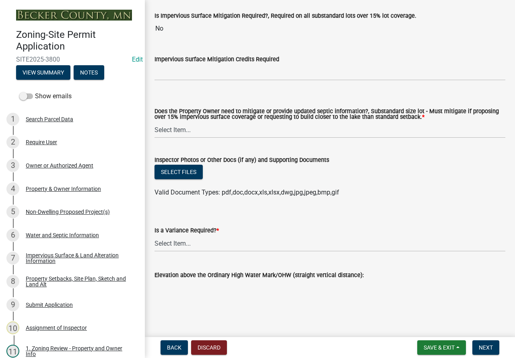
scroll to position [3005, 0]
click at [172, 131] on select "Select Item... No Mitigation or additional Septic Information is required Septi…" at bounding box center [330, 130] width 351 height 17
click at [155, 122] on select "Select Item... No Mitigation or additional Septic Information is required Septi…" at bounding box center [330, 130] width 351 height 17
select select "90ee664a-1dc2-440e-be2c-90a87c157e77"
click at [175, 244] on select "Select Item... Yes No" at bounding box center [330, 243] width 351 height 17
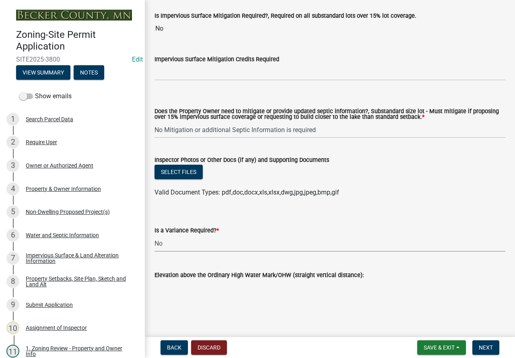
click at [155, 235] on select "Select Item... Yes No" at bounding box center [330, 243] width 351 height 17
select select "f2187563-aefa-492e-adce-9c256a51e9d2"
click at [480, 348] on span "Next" at bounding box center [486, 347] width 14 height 6
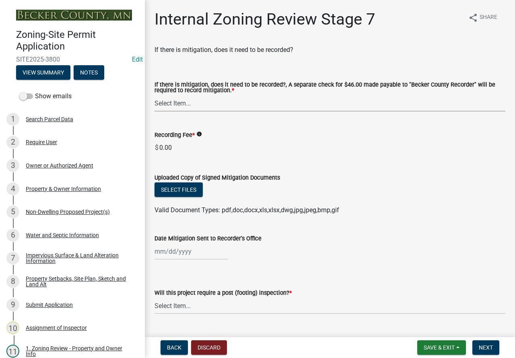
click at [160, 104] on select "Select Item... Yes No N/A" at bounding box center [330, 103] width 351 height 17
click at [155, 95] on select "Select Item... Yes No N/A" at bounding box center [330, 103] width 351 height 17
select select "a3547d78-d162-4c03-a5e6-44db720e788b"
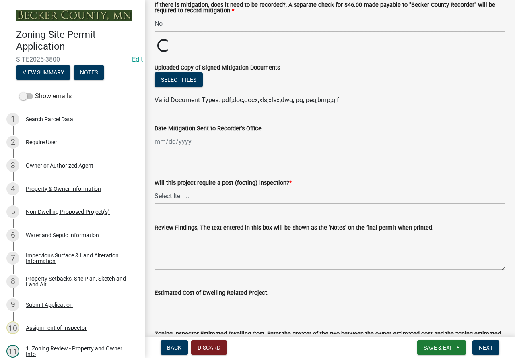
scroll to position [81, 0]
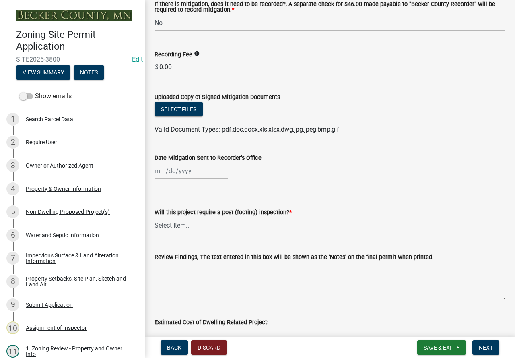
click at [168, 194] on div "Will this project require a post (footing) inspection? * Select Item... No Yes" at bounding box center [330, 209] width 351 height 47
click at [178, 223] on select "Select Item... No Yes" at bounding box center [330, 225] width 351 height 17
click at [155, 217] on select "Select Item... No Yes" at bounding box center [330, 225] width 351 height 17
select select "70fe76f0-d291-438e-ac1a-5869b7b7f697"
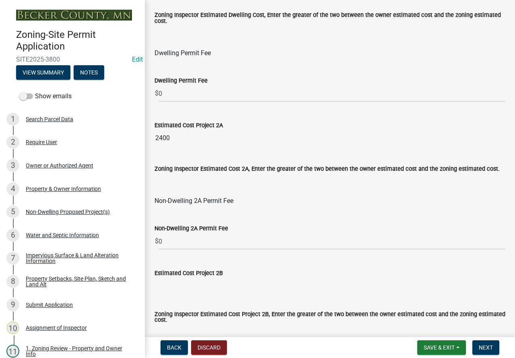
scroll to position [443, 0]
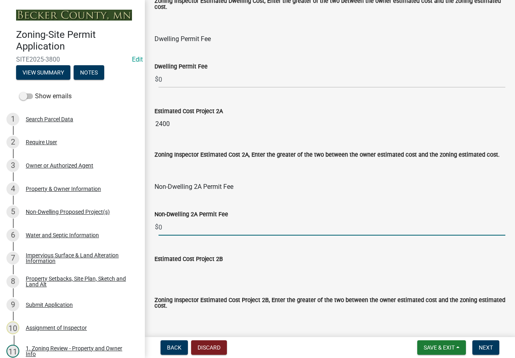
drag, startPoint x: 170, startPoint y: 225, endPoint x: 149, endPoint y: 228, distance: 21.1
click at [150, 227] on div "Non-Dwelling 2A Permit Fee $ 0" at bounding box center [330, 216] width 363 height 37
type input "50"
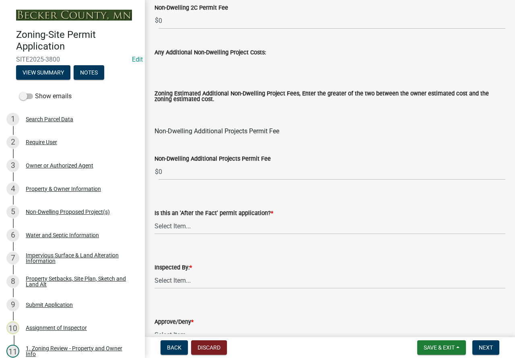
scroll to position [1002, 0]
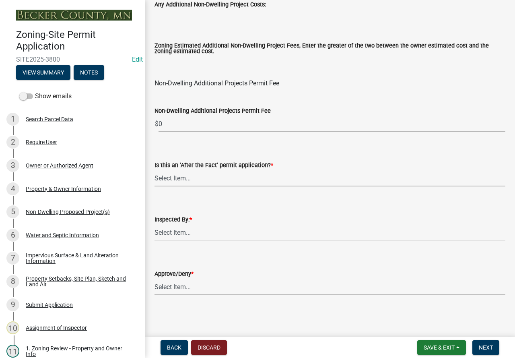
click at [174, 177] on select "Select Item... No Yes" at bounding box center [330, 178] width 351 height 17
click at [155, 170] on select "Select Item... No Yes" at bounding box center [330, 178] width 351 height 17
select select "bbe3a6c5-1893-4527-8578-ada07a3b8ea5"
click at [178, 233] on select "Select Item... [PERSON_NAME] [PERSON_NAME] [PERSON_NAME] [PERSON_NAME] [PERSON_…" at bounding box center [330, 232] width 351 height 17
click at [155, 224] on select "Select Item... [PERSON_NAME] [PERSON_NAME] [PERSON_NAME] [PERSON_NAME] [PERSON_…" at bounding box center [330, 232] width 351 height 17
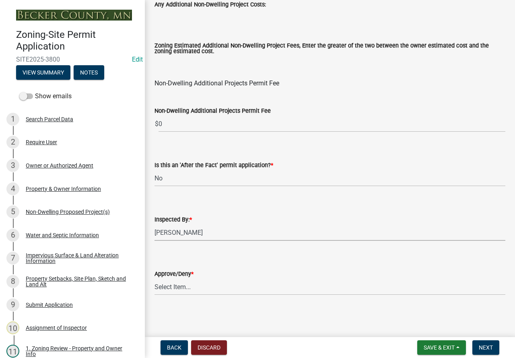
select select "ebd8400e-d8d5-49f8-911f-e671eb76408a"
click at [186, 287] on select "Select Item... Approve Deny" at bounding box center [330, 287] width 351 height 17
click at [155, 279] on select "Select Item... Approve Deny" at bounding box center [330, 287] width 351 height 17
select select "97c9e5a4-d35f-4903-ad68-b764687ac9e9"
click at [479, 347] on span "Next" at bounding box center [486, 347] width 14 height 6
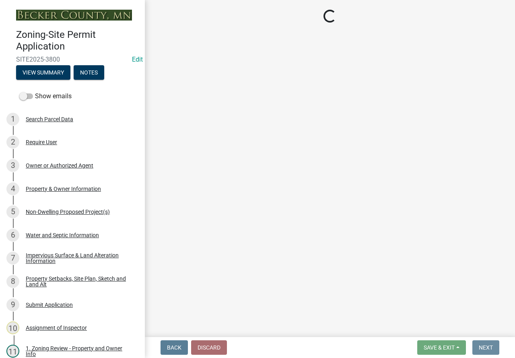
scroll to position [0, 0]
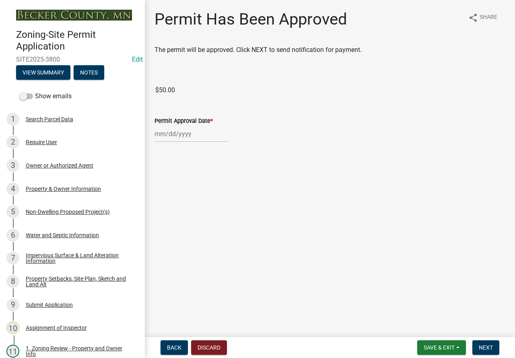
select select "8"
select select "2025"
click at [184, 137] on div "[PERSON_NAME] Feb Mar Apr [PERSON_NAME][DATE] Oct Nov [DATE] 1526 1527 1528 152…" at bounding box center [192, 134] width 74 height 17
click at [213, 199] on div "15" at bounding box center [214, 202] width 13 height 13
type input "[DATE]"
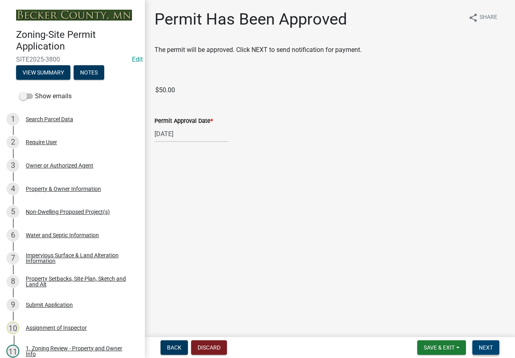
click at [490, 342] on button "Next" at bounding box center [486, 347] width 27 height 14
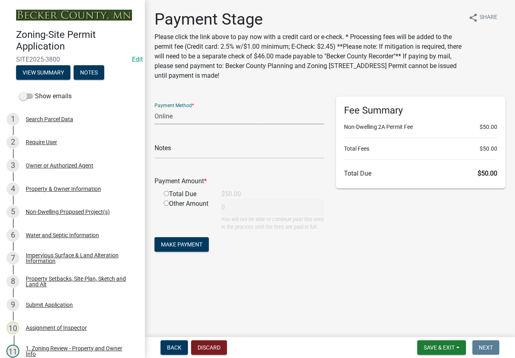
click at [182, 114] on select "Credit Card POS Check Cash Online" at bounding box center [239, 116] width 169 height 17
select select "1: 0"
click at [155, 108] on select "Credit Card POS Check Cash Online" at bounding box center [239, 116] width 169 height 17
click at [182, 147] on input "text" at bounding box center [239, 150] width 169 height 17
type input "3769"
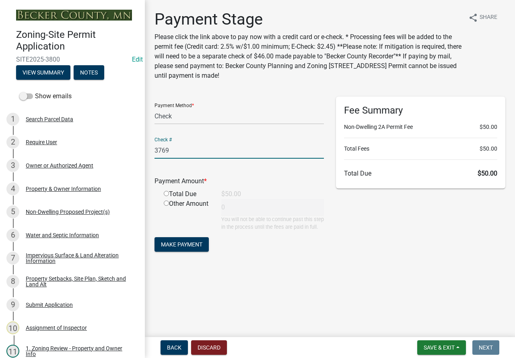
click at [167, 190] on div "Total Due" at bounding box center [187, 194] width 58 height 10
click at [166, 193] on input "radio" at bounding box center [166, 193] width 5 height 5
radio input "true"
type input "50"
click at [190, 248] on span "Make Payment" at bounding box center [181, 244] width 41 height 6
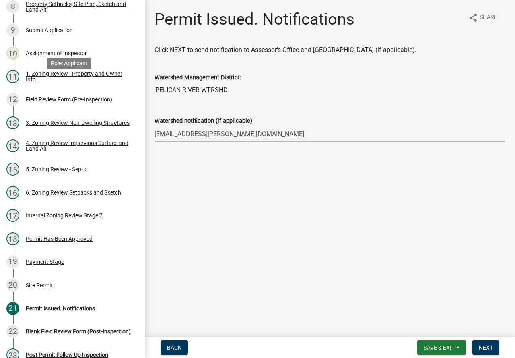
scroll to position [322, 0]
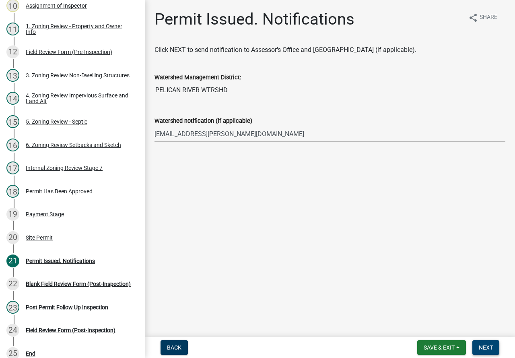
click at [482, 344] on span "Next" at bounding box center [486, 347] width 14 height 6
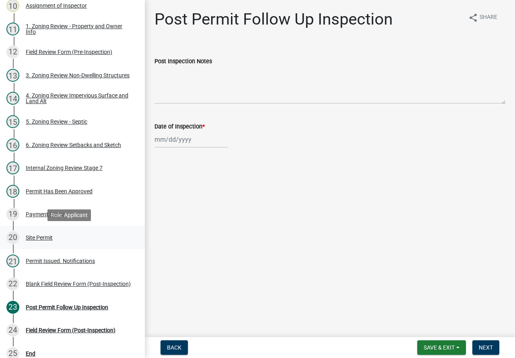
click at [42, 235] on div "Site Permit" at bounding box center [39, 238] width 27 height 6
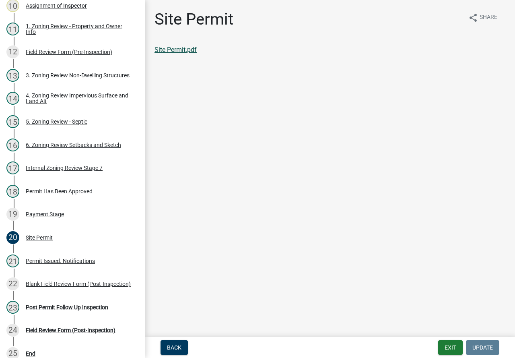
click at [182, 50] on link "Site Permit.pdf" at bounding box center [176, 50] width 42 height 8
